Goal: Task Accomplishment & Management: Complete application form

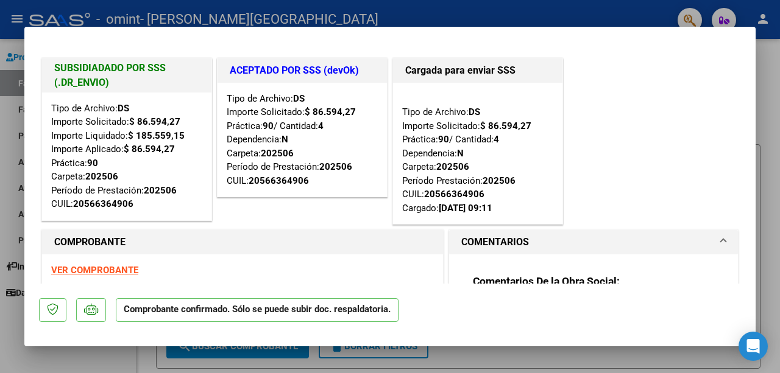
click at [768, 114] on div at bounding box center [390, 186] width 780 height 373
type input "$ 0,00"
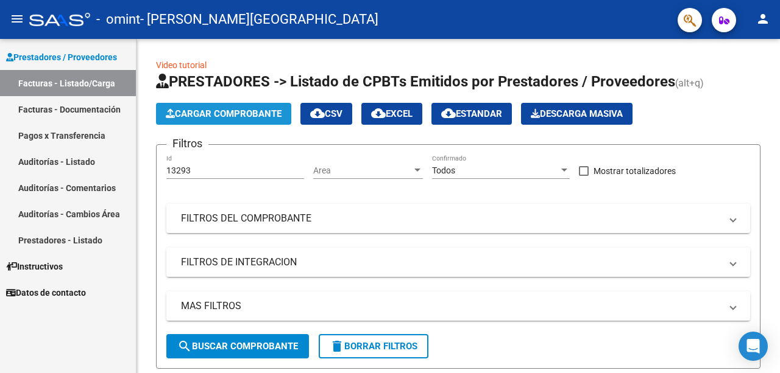
click at [221, 112] on span "Cargar Comprobante" at bounding box center [224, 113] width 116 height 11
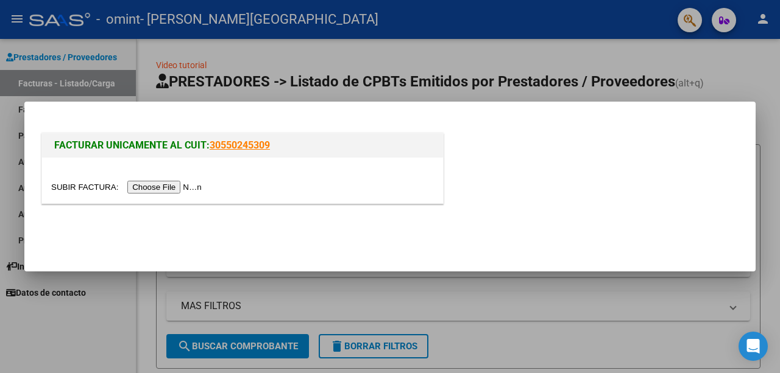
click at [160, 181] on input "file" at bounding box center [128, 187] width 154 height 13
click at [193, 182] on input "file" at bounding box center [128, 187] width 154 height 13
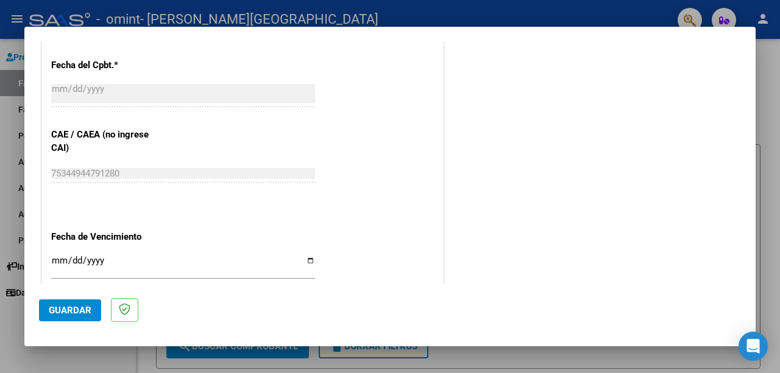
scroll to position [698, 0]
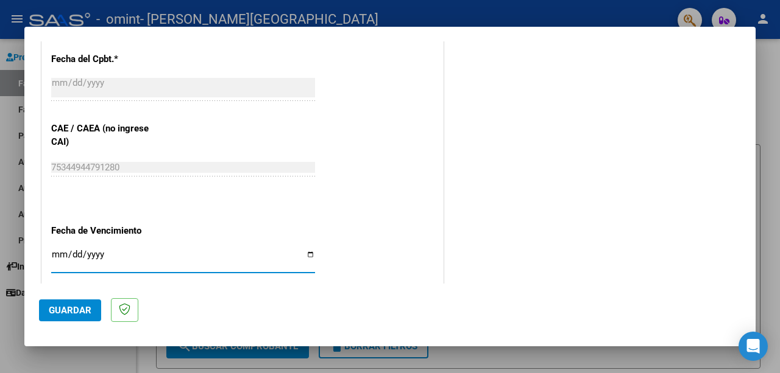
click at [59, 253] on input "Ingresar la fecha" at bounding box center [183, 259] width 264 height 19
type input "[DATE]"
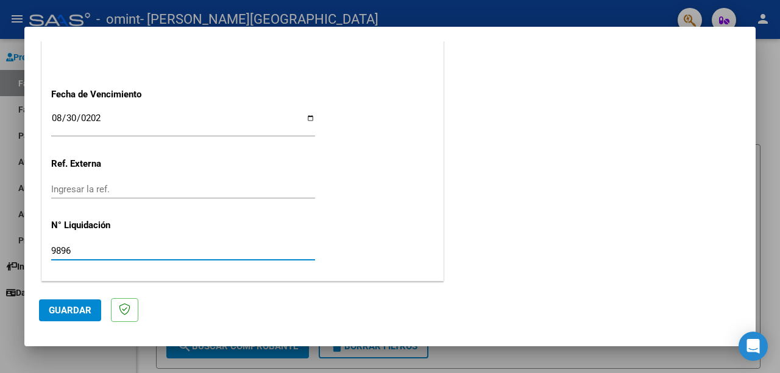
type input "98964"
type input "98964.88"
click at [80, 302] on button "Guardar" at bounding box center [70, 311] width 62 height 22
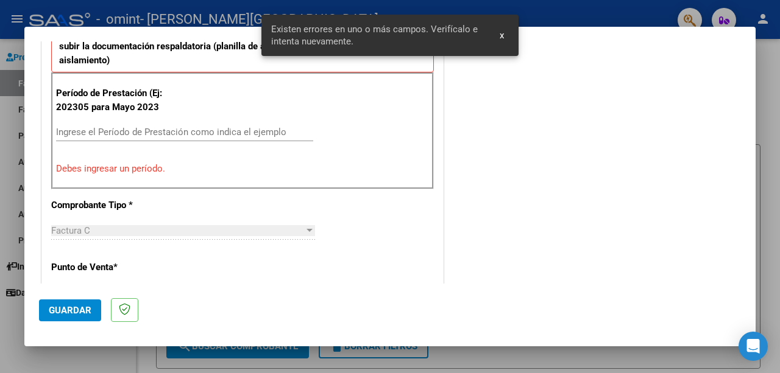
scroll to position [294, 0]
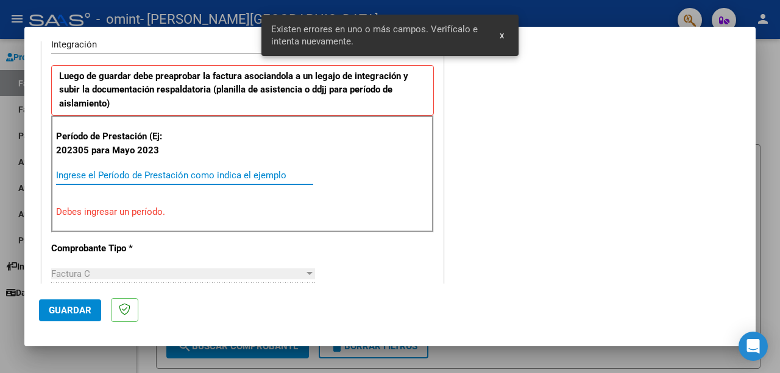
click at [115, 172] on input "Ingrese el Período de Prestación como indica el ejemplo" at bounding box center [184, 175] width 257 height 11
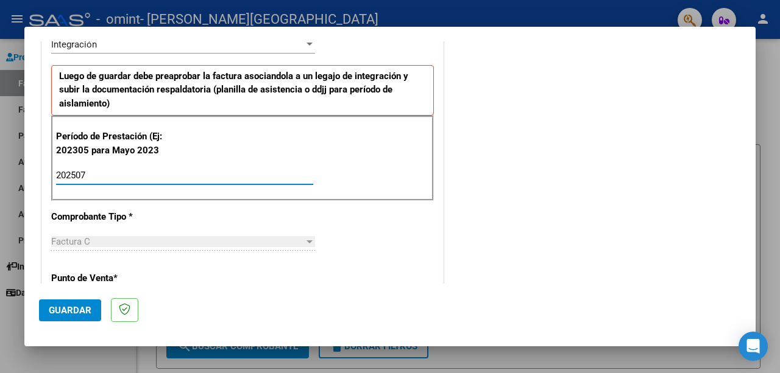
type input "202507"
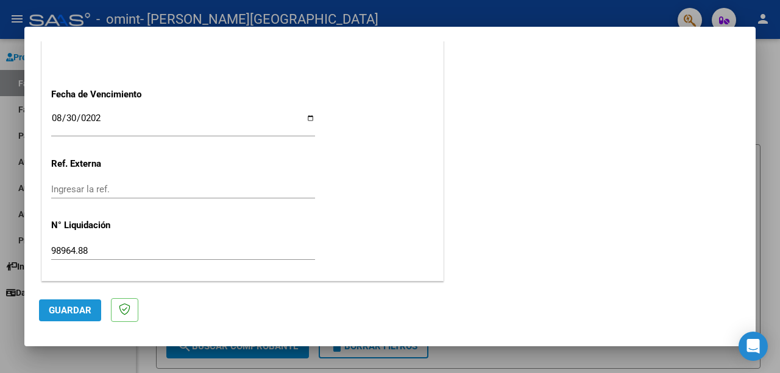
click at [63, 314] on span "Guardar" at bounding box center [70, 310] width 43 height 11
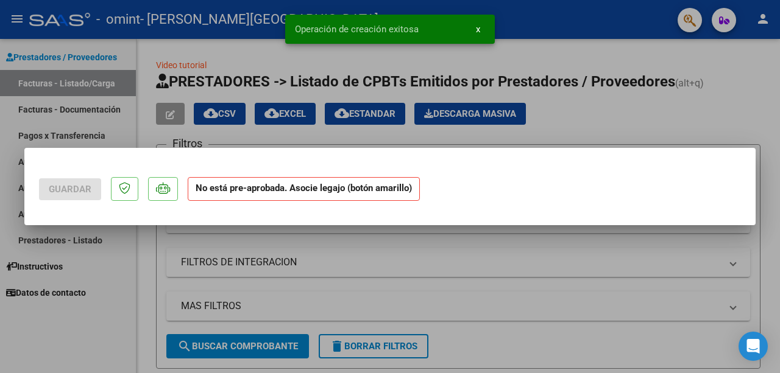
scroll to position [0, 0]
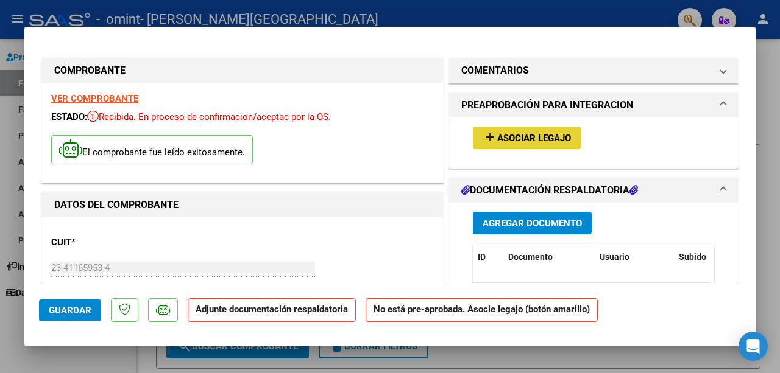
click at [535, 128] on button "add Asociar Legajo" at bounding box center [527, 138] width 108 height 23
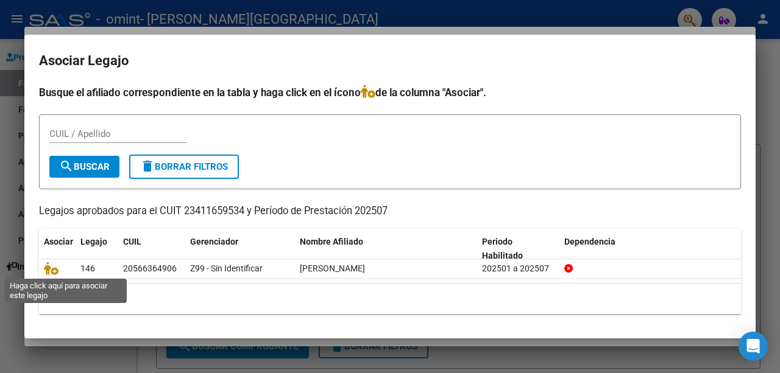
click at [51, 272] on icon at bounding box center [51, 268] width 15 height 13
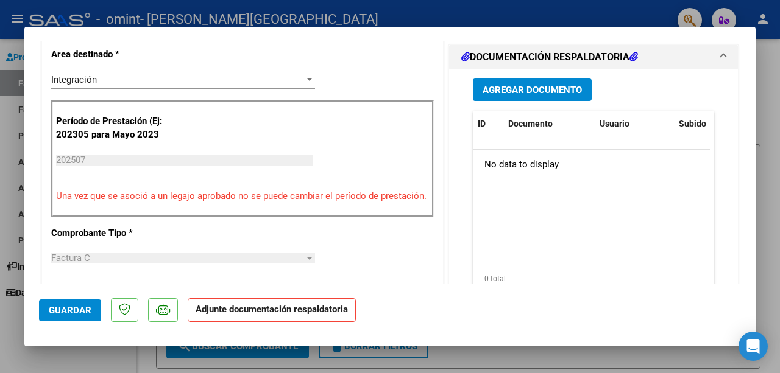
scroll to position [308, 0]
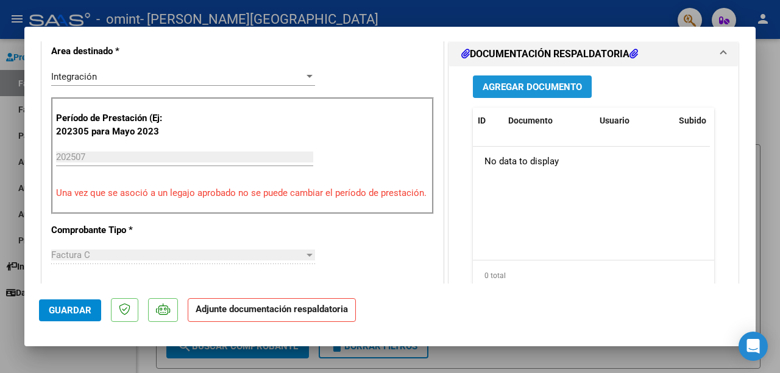
click at [529, 84] on span "Agregar Documento" at bounding box center [531, 87] width 99 height 11
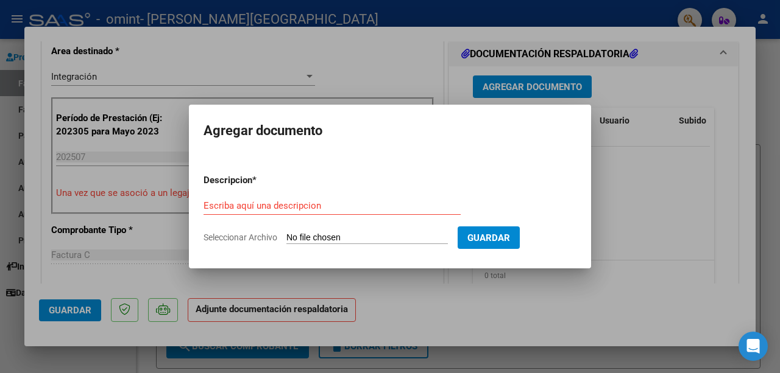
click at [301, 197] on div "Escriba aquí una descripcion" at bounding box center [331, 206] width 257 height 18
click at [255, 204] on input "Escriba aquí una descripcion" at bounding box center [331, 205] width 257 height 11
type input "planilla de asistencia"
click at [418, 236] on input "Seleccionar Archivo" at bounding box center [366, 239] width 161 height 12
type input "C:\fakepath\Imagen de WhatsApp [DATE] a las 12.26.19_3d44e4b4.jpg"
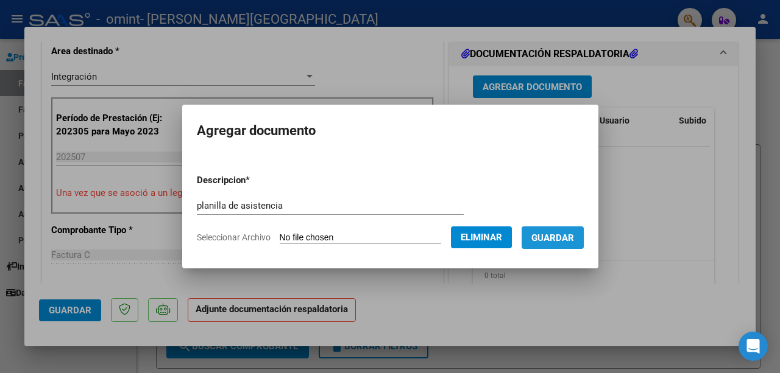
click at [559, 236] on span "Guardar" at bounding box center [552, 238] width 43 height 11
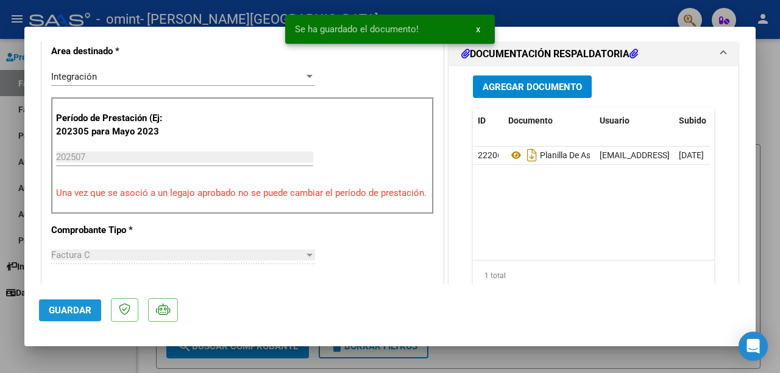
click at [64, 306] on span "Guardar" at bounding box center [70, 310] width 43 height 11
click at [69, 309] on span "Guardar" at bounding box center [70, 310] width 43 height 11
click at [775, 85] on div at bounding box center [390, 186] width 780 height 373
type input "$ 0,00"
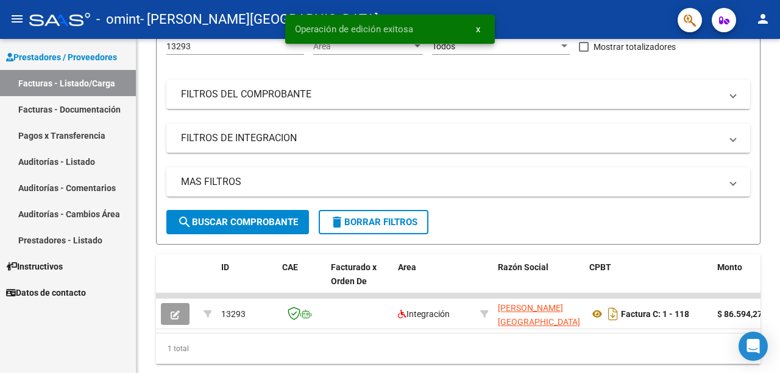
scroll to position [164, 0]
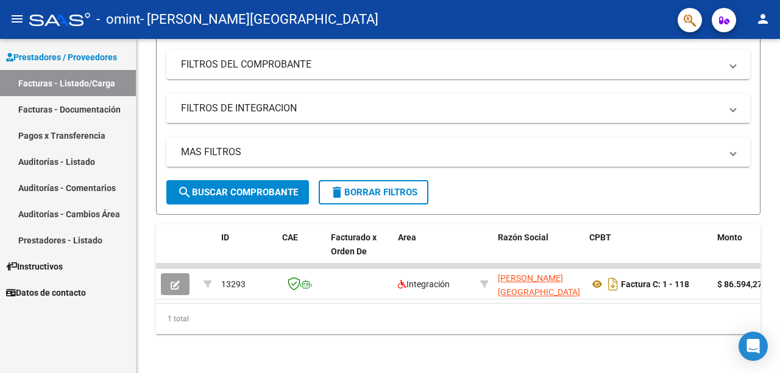
click at [778, 241] on div at bounding box center [778, 261] width 3 height 224
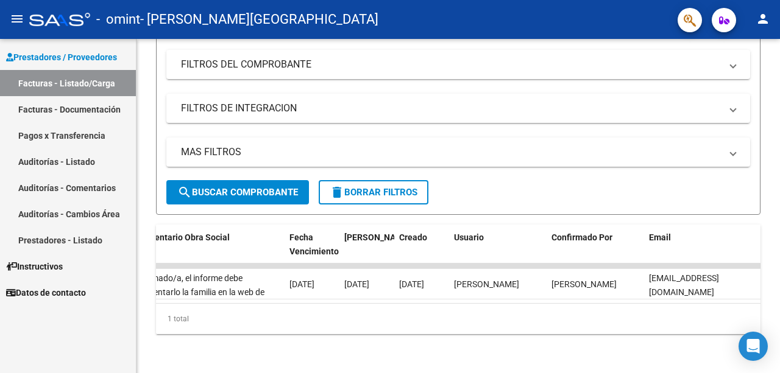
scroll to position [0, 1964]
click at [66, 85] on link "Facturas - Listado/Carga" at bounding box center [68, 83] width 136 height 26
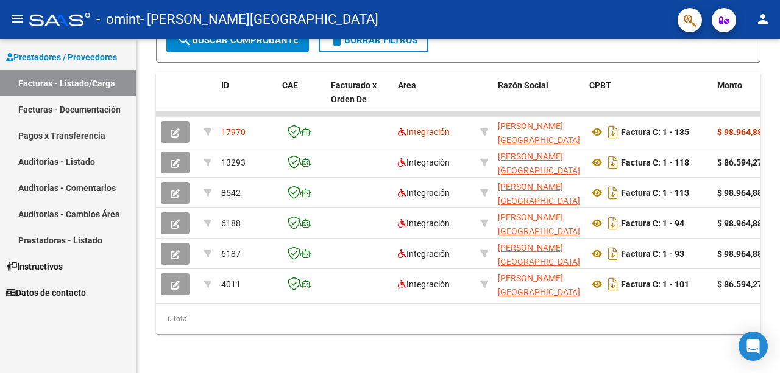
scroll to position [316, 0]
click at [779, 233] on div at bounding box center [778, 288] width 3 height 172
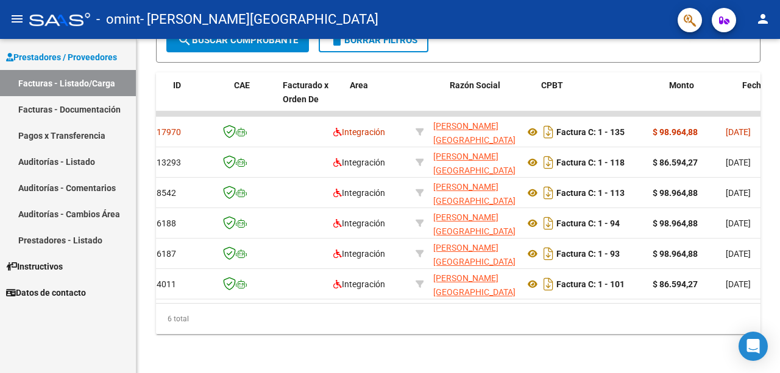
scroll to position [0, 0]
